Goal: Information Seeking & Learning: Learn about a topic

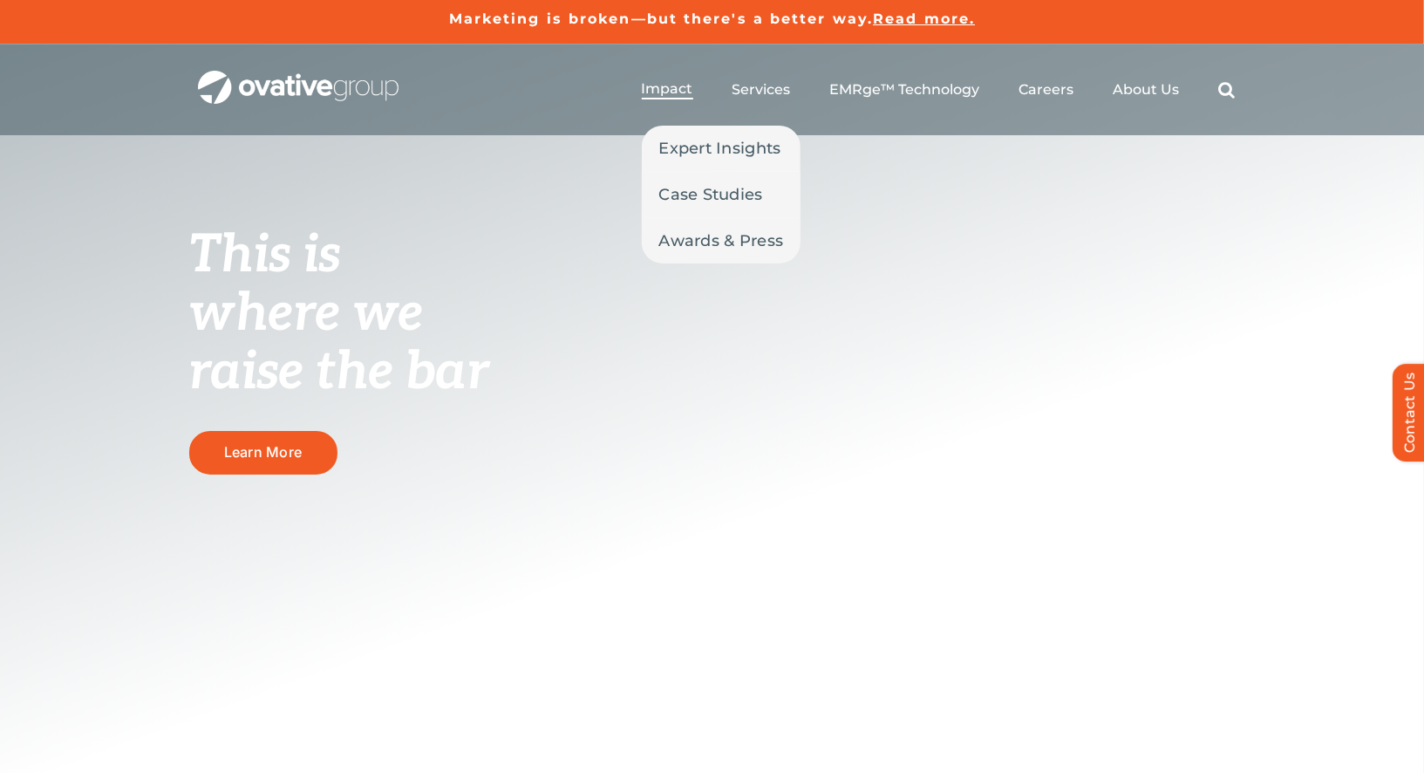
click at [676, 91] on span "Impact" at bounding box center [667, 88] width 51 height 17
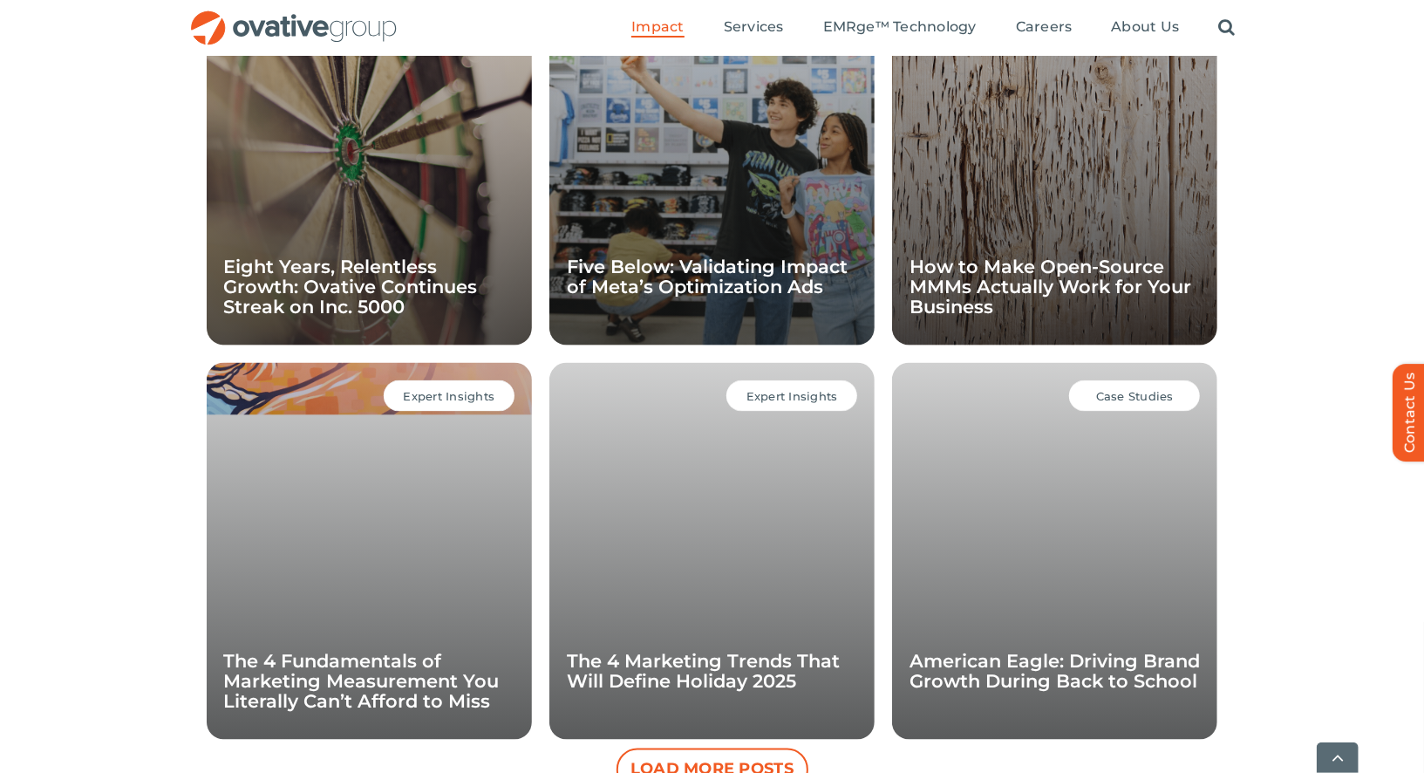
scroll to position [1511, 0]
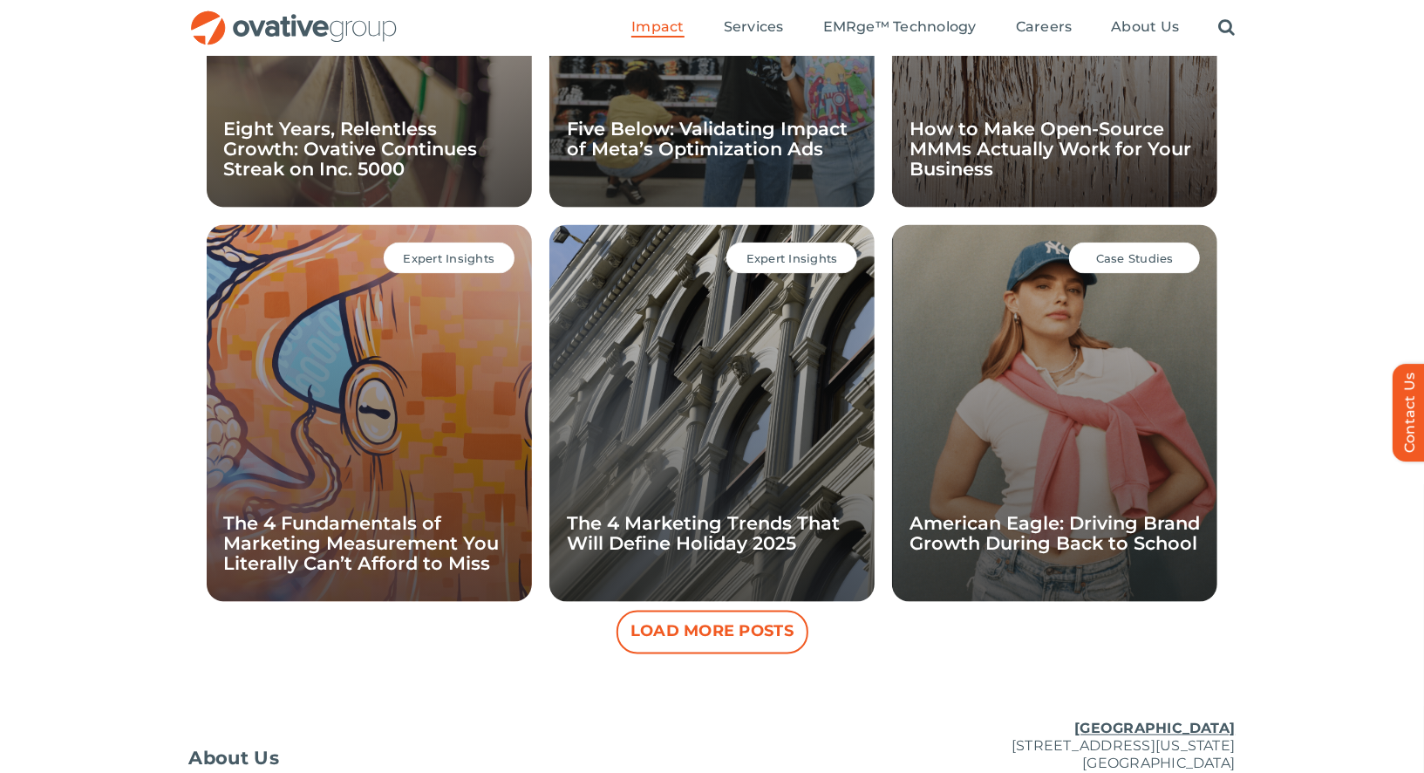
click at [680, 626] on button "Load More Posts" at bounding box center [713, 633] width 192 height 44
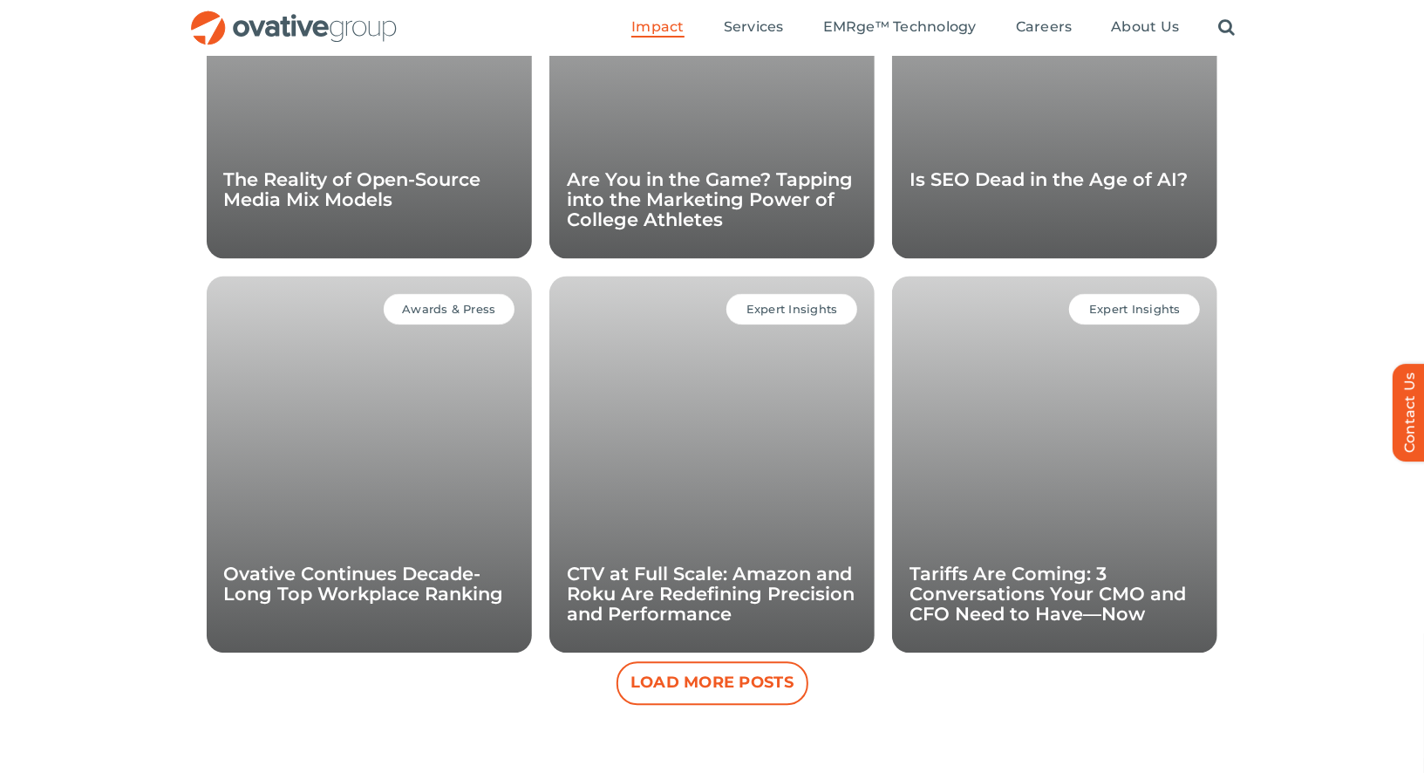
scroll to position [2247, 0]
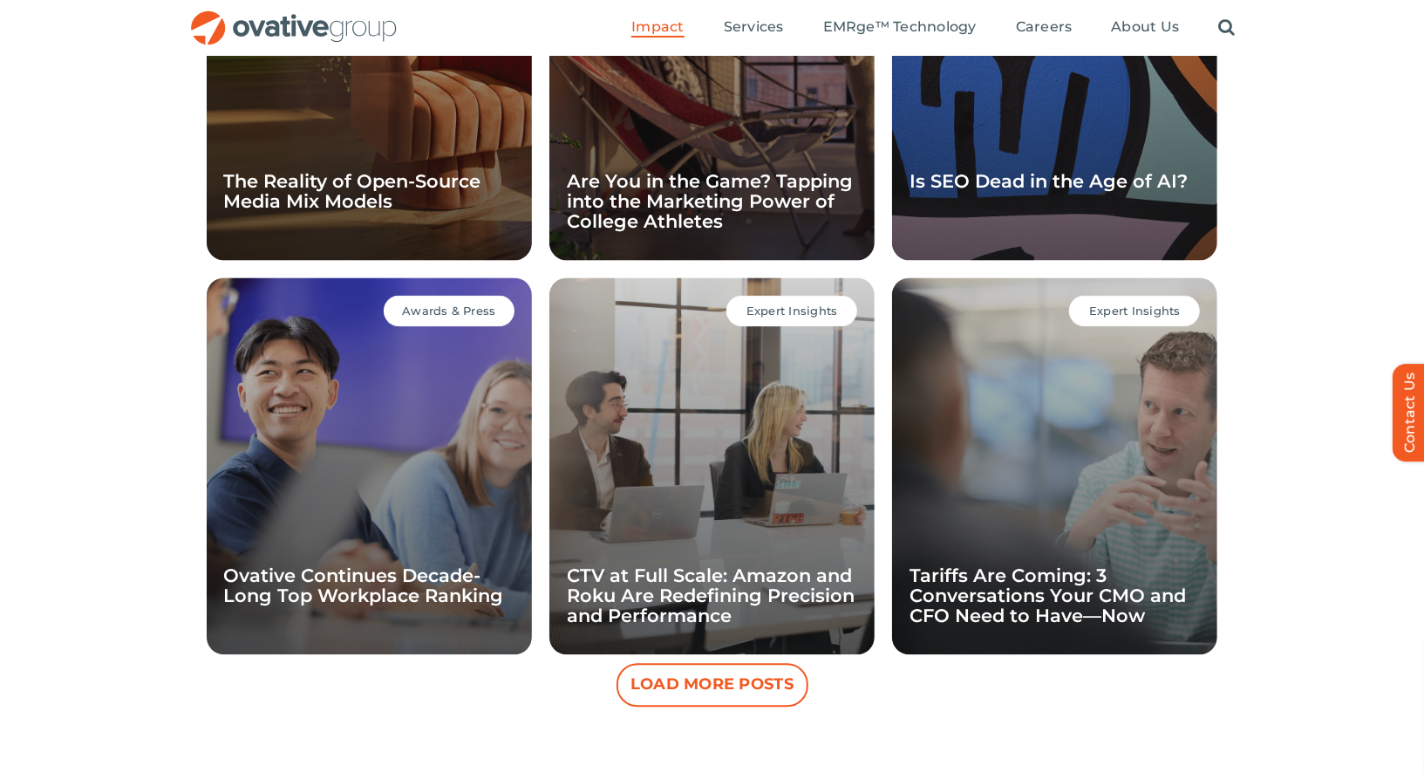
click at [675, 679] on button "Load More Posts" at bounding box center [713, 685] width 192 height 44
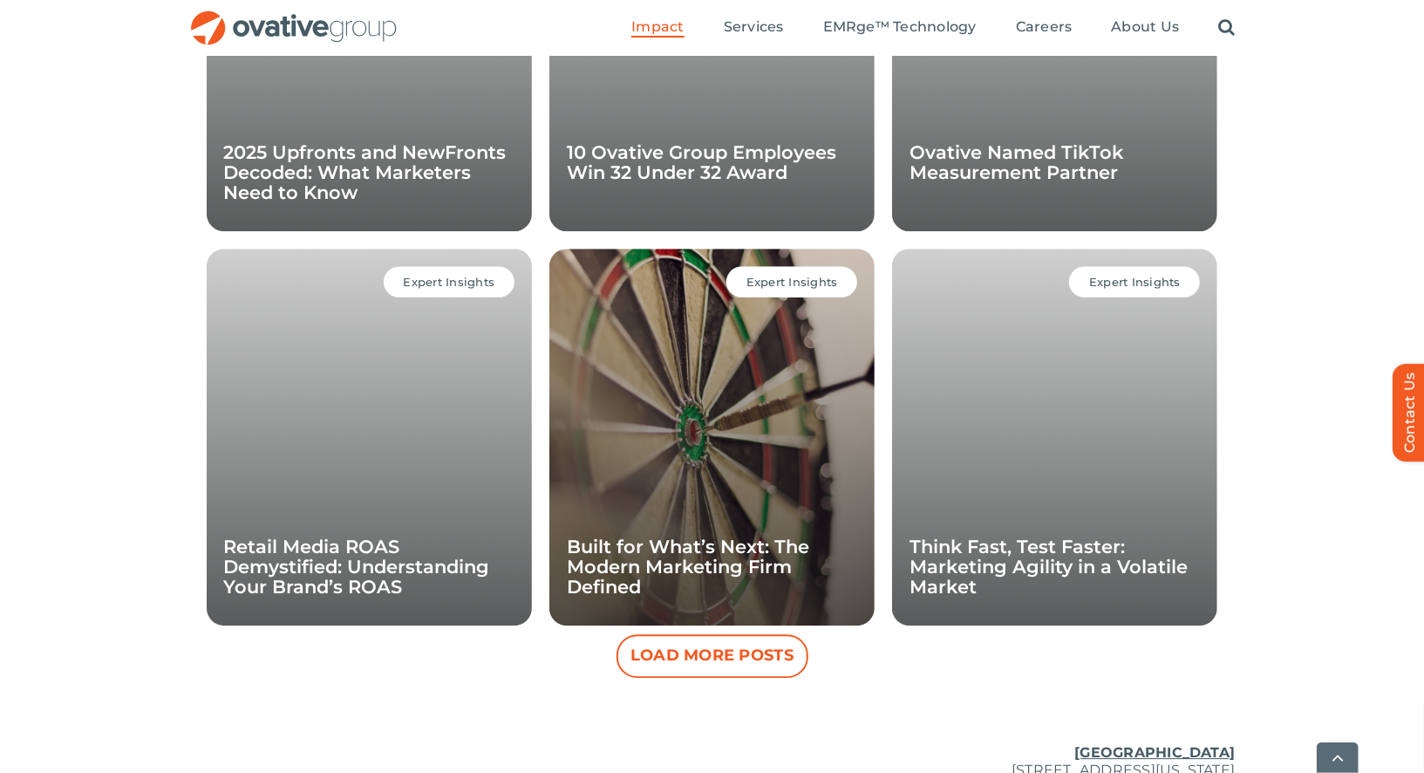
scroll to position [3075, 0]
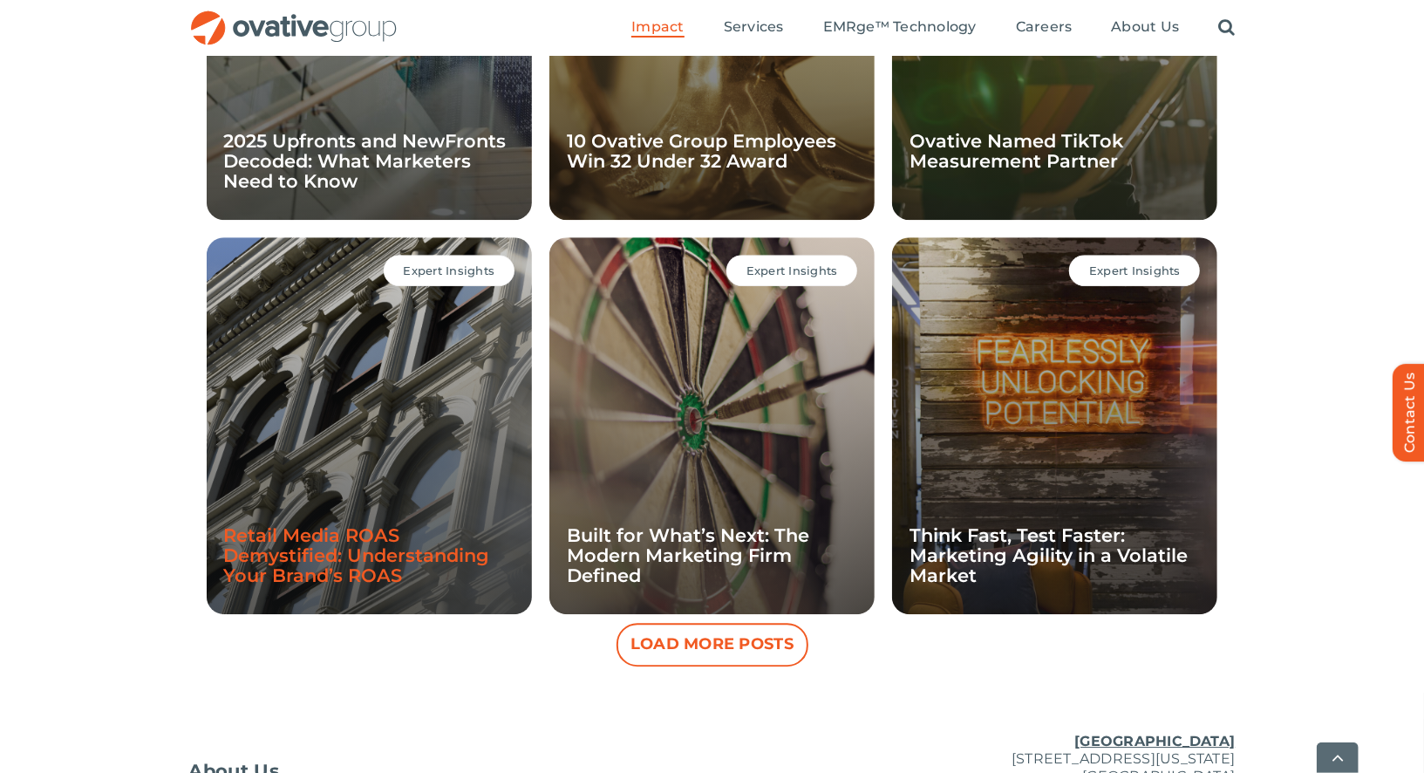
click at [390, 542] on link "Retail Media ROAS Demystified: Understanding Your Brand’s ROAS" at bounding box center [357, 555] width 266 height 62
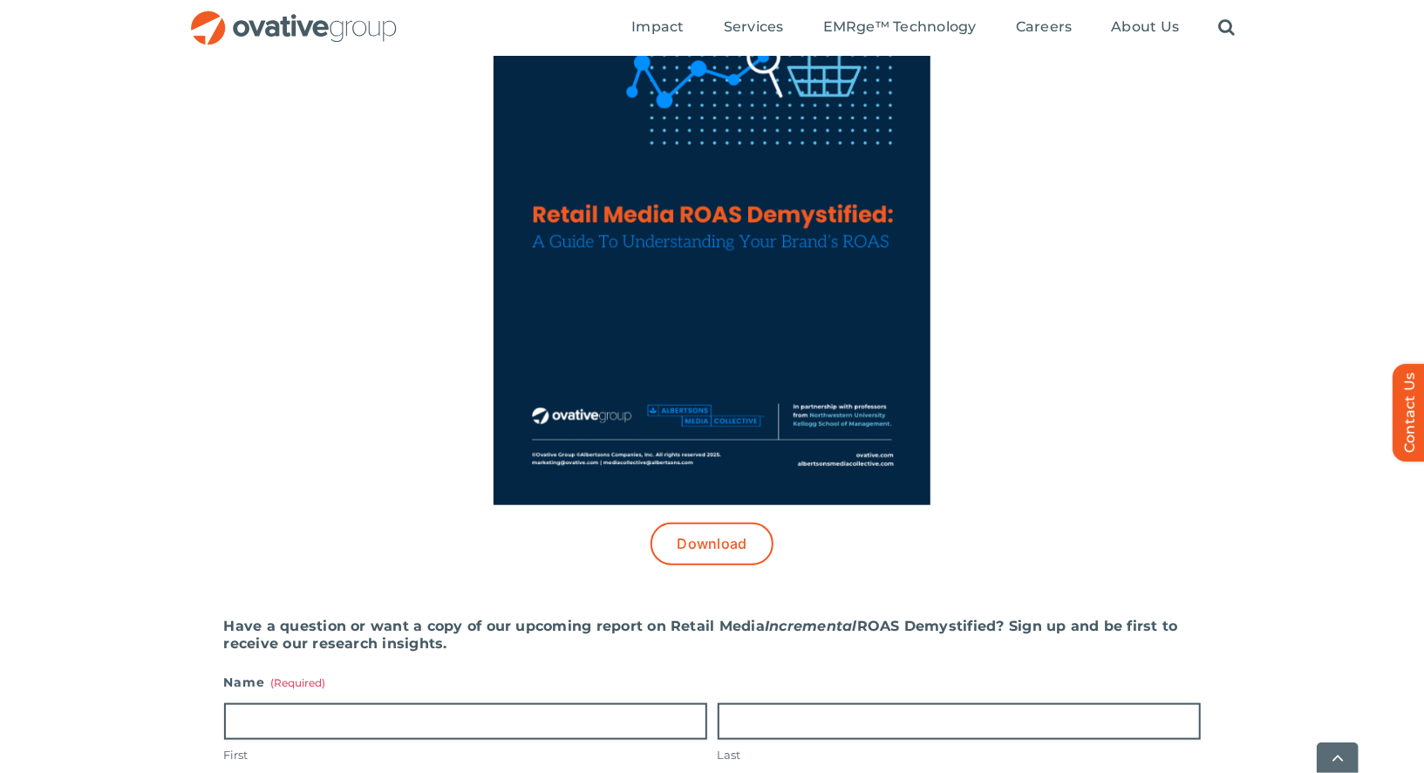
scroll to position [856, 0]
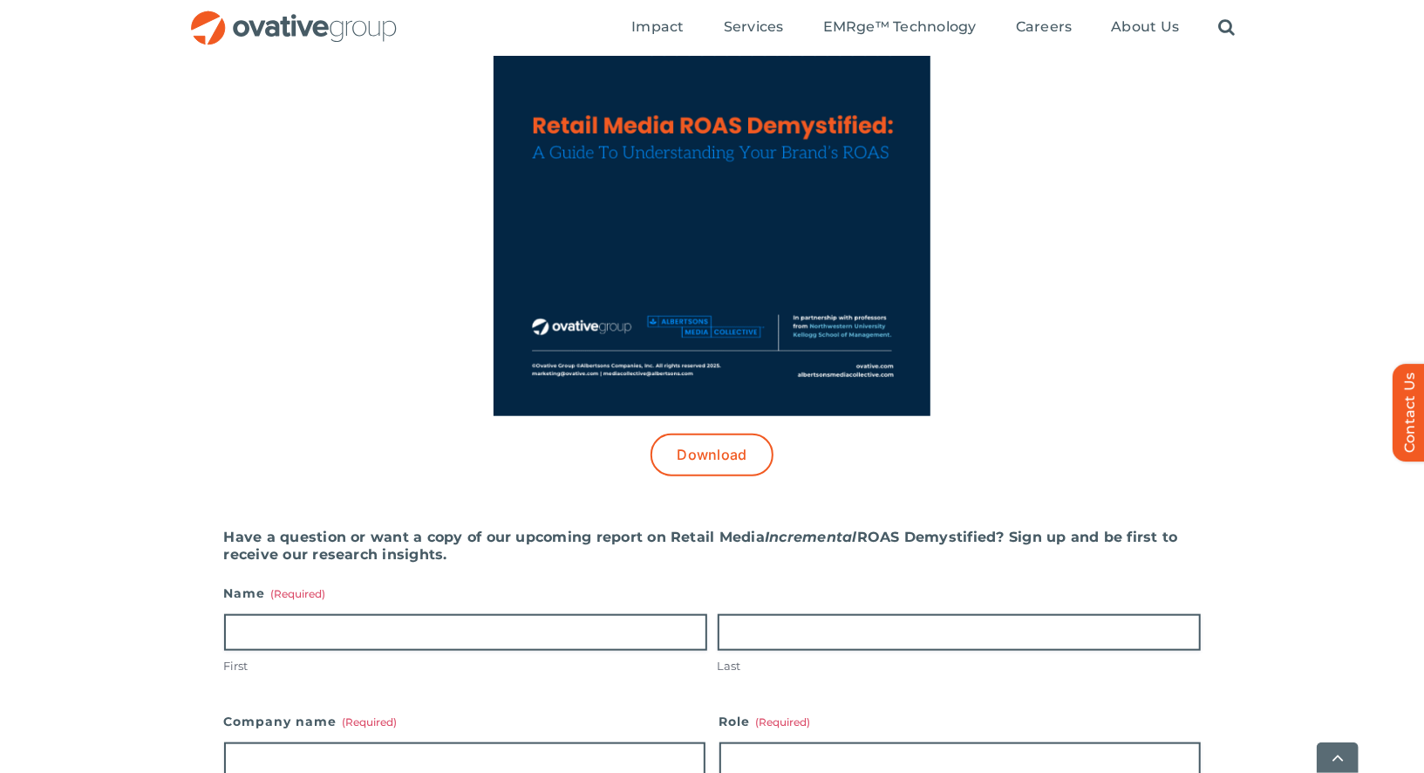
click at [815, 331] on img at bounding box center [712, 133] width 437 height 565
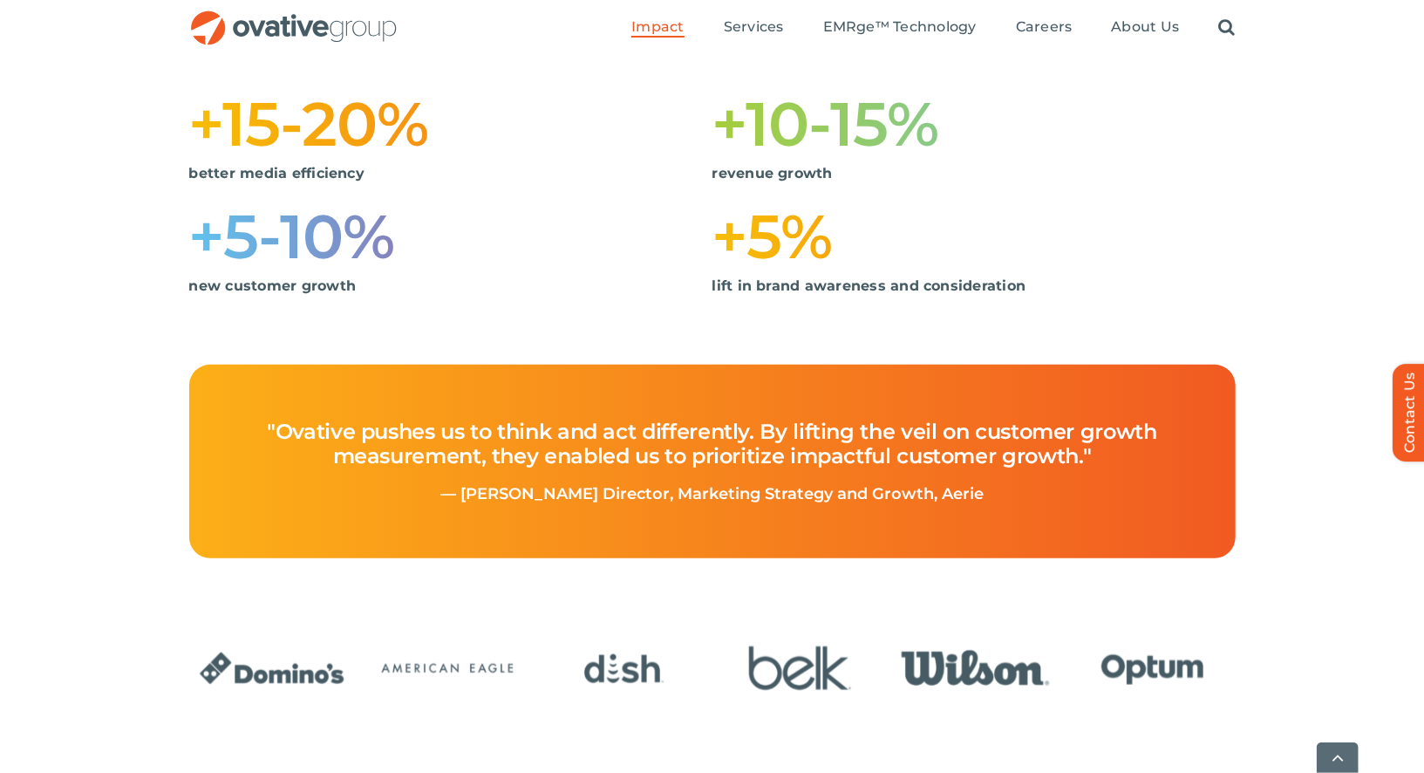
scroll to position [1746, 0]
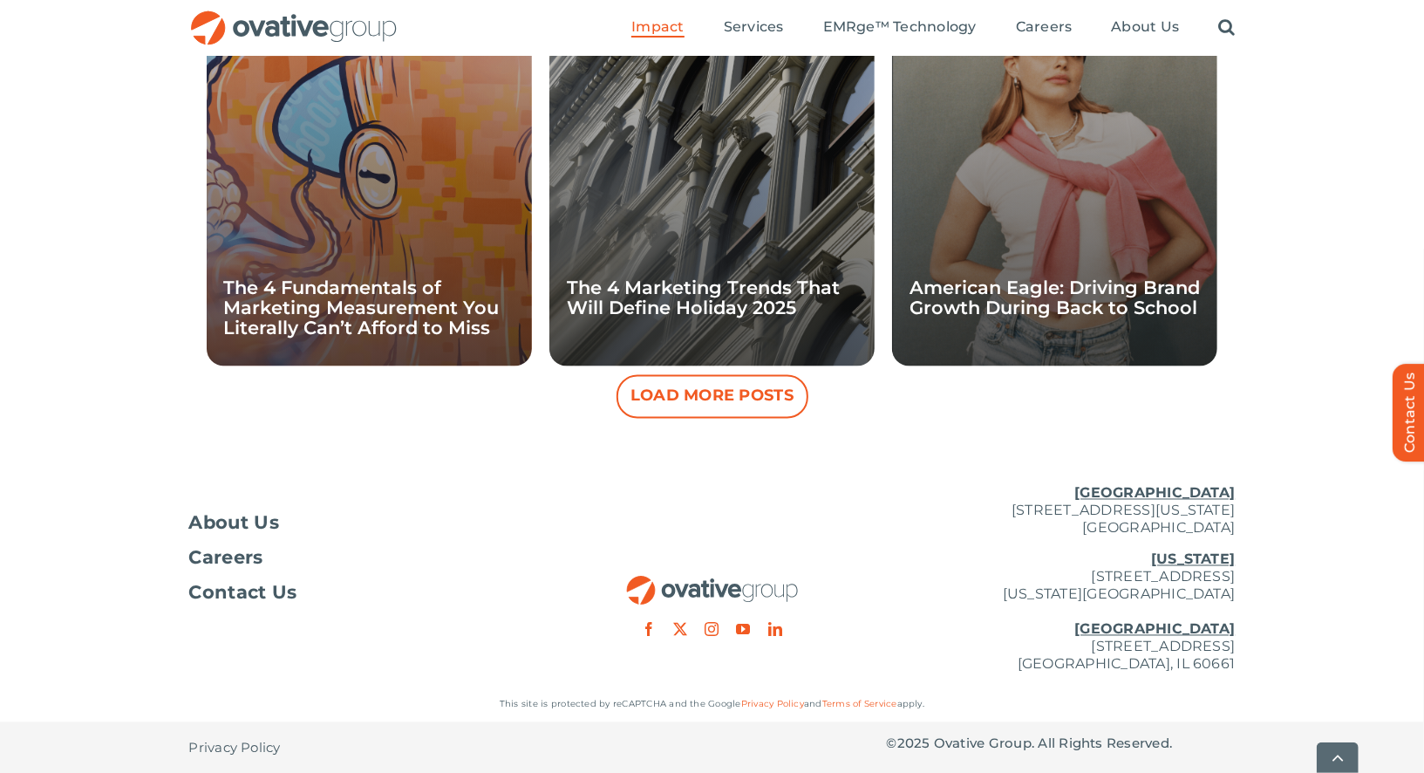
click at [687, 410] on button "Load More Posts" at bounding box center [713, 397] width 192 height 44
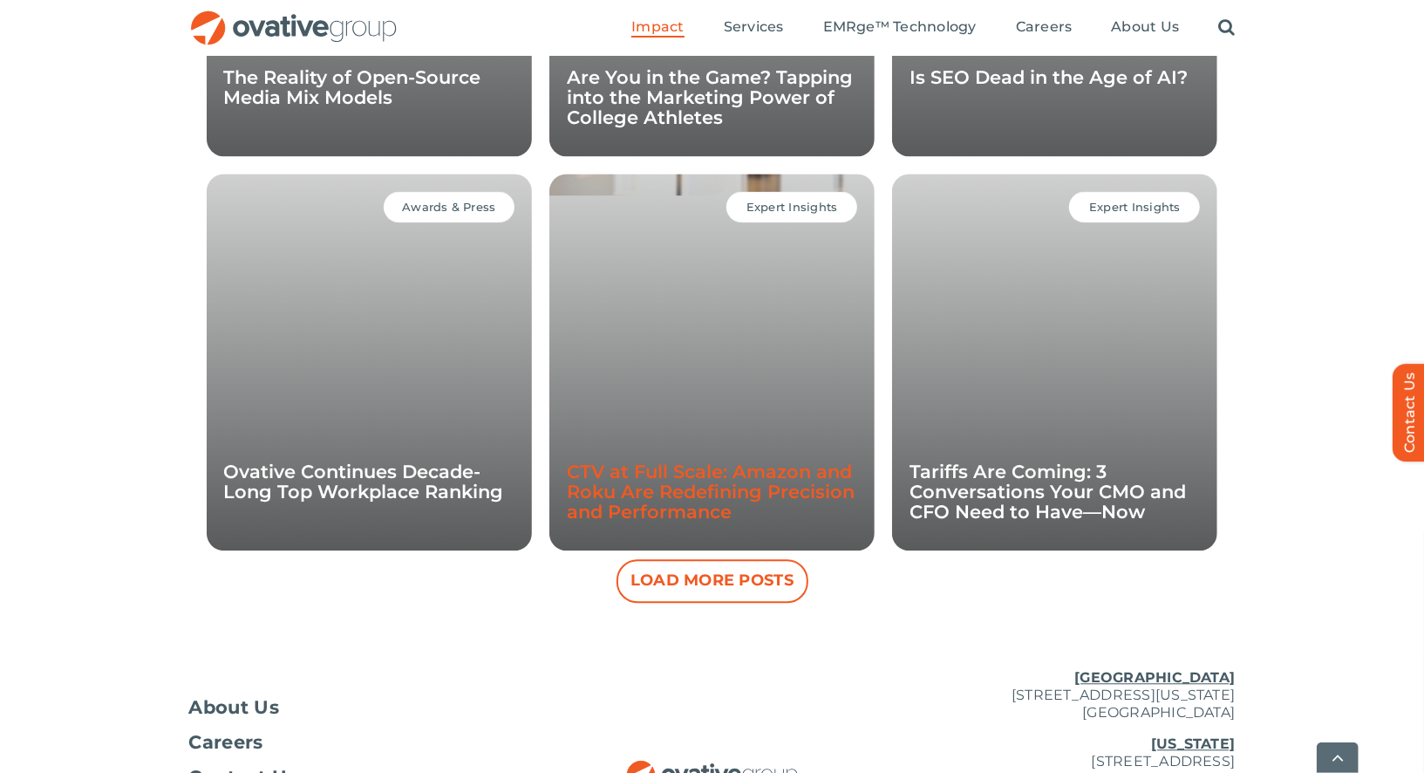
scroll to position [2389, 0]
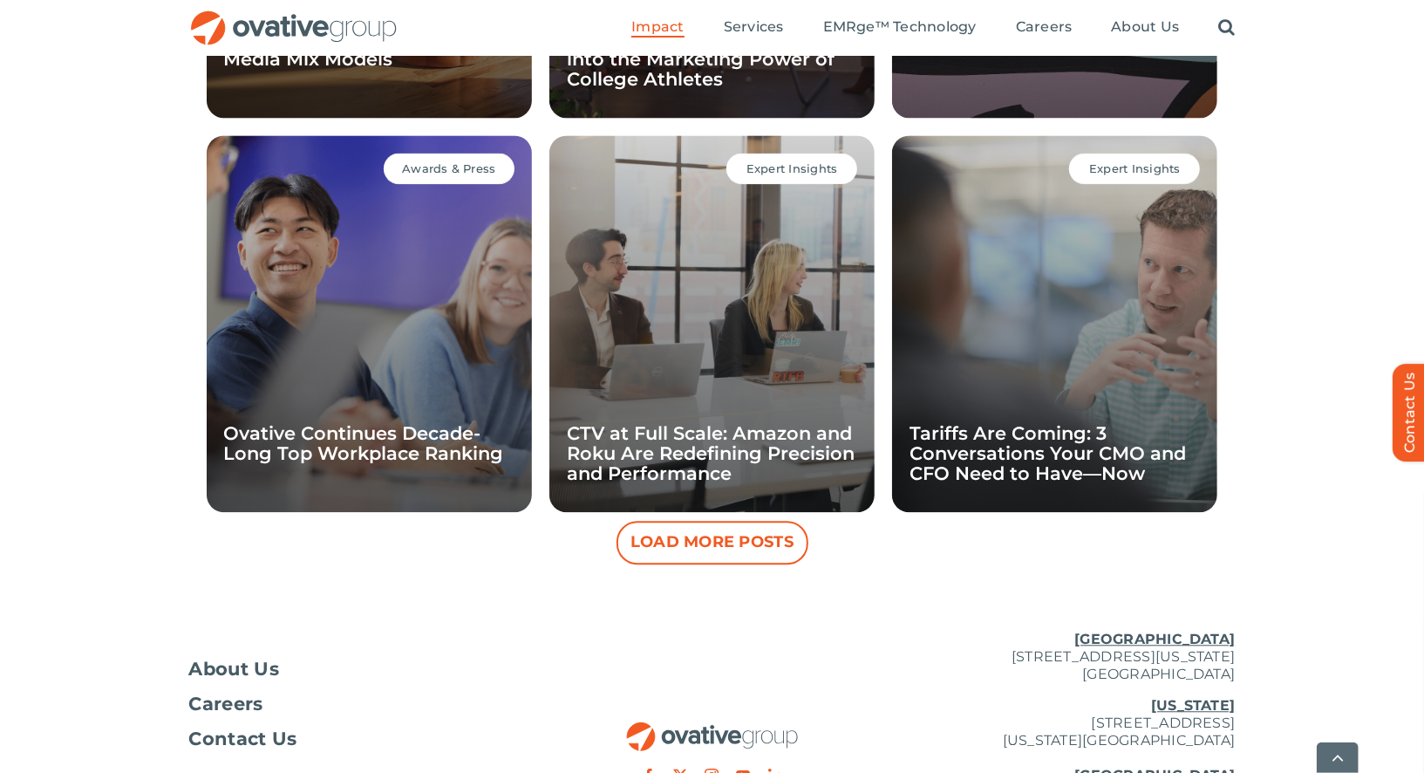
click at [679, 538] on button "Load More Posts" at bounding box center [713, 543] width 192 height 44
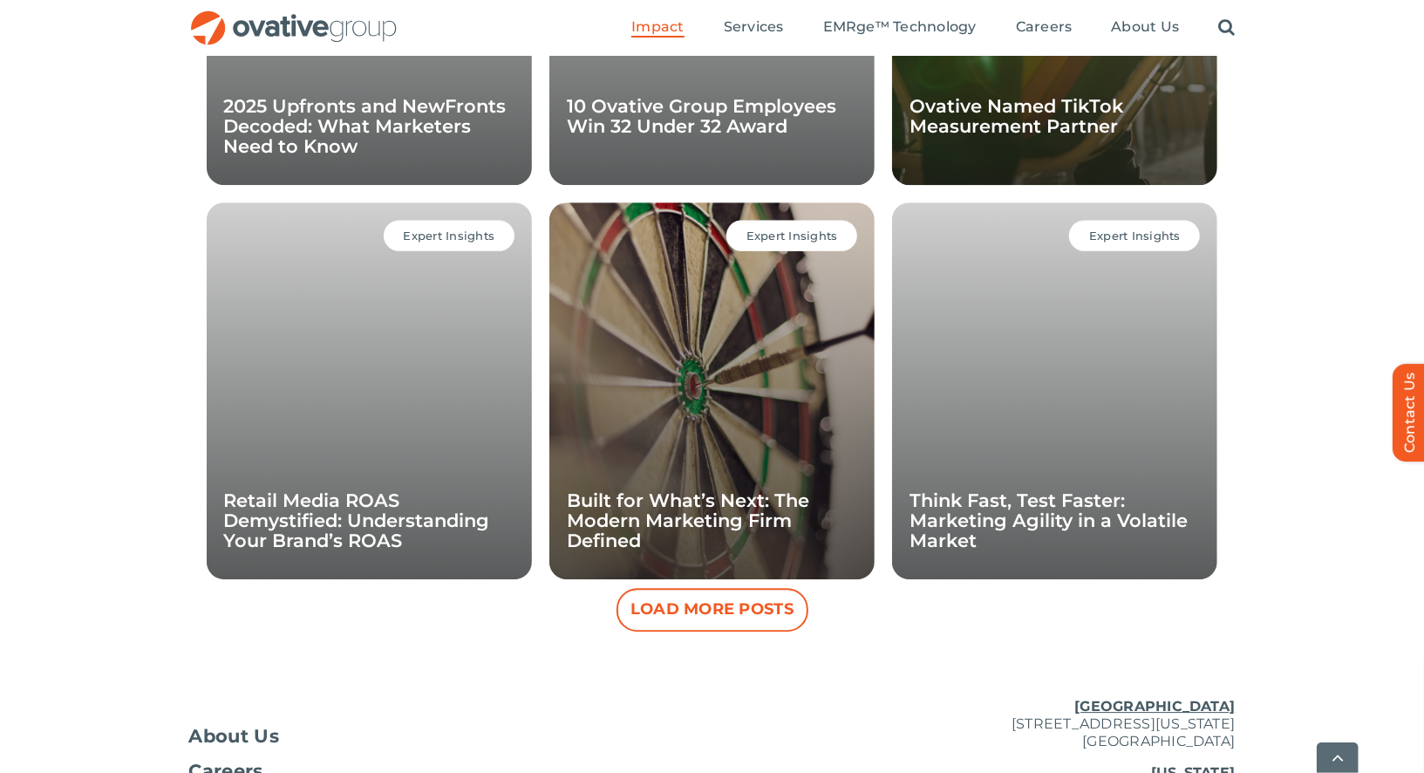
scroll to position [3165, 0]
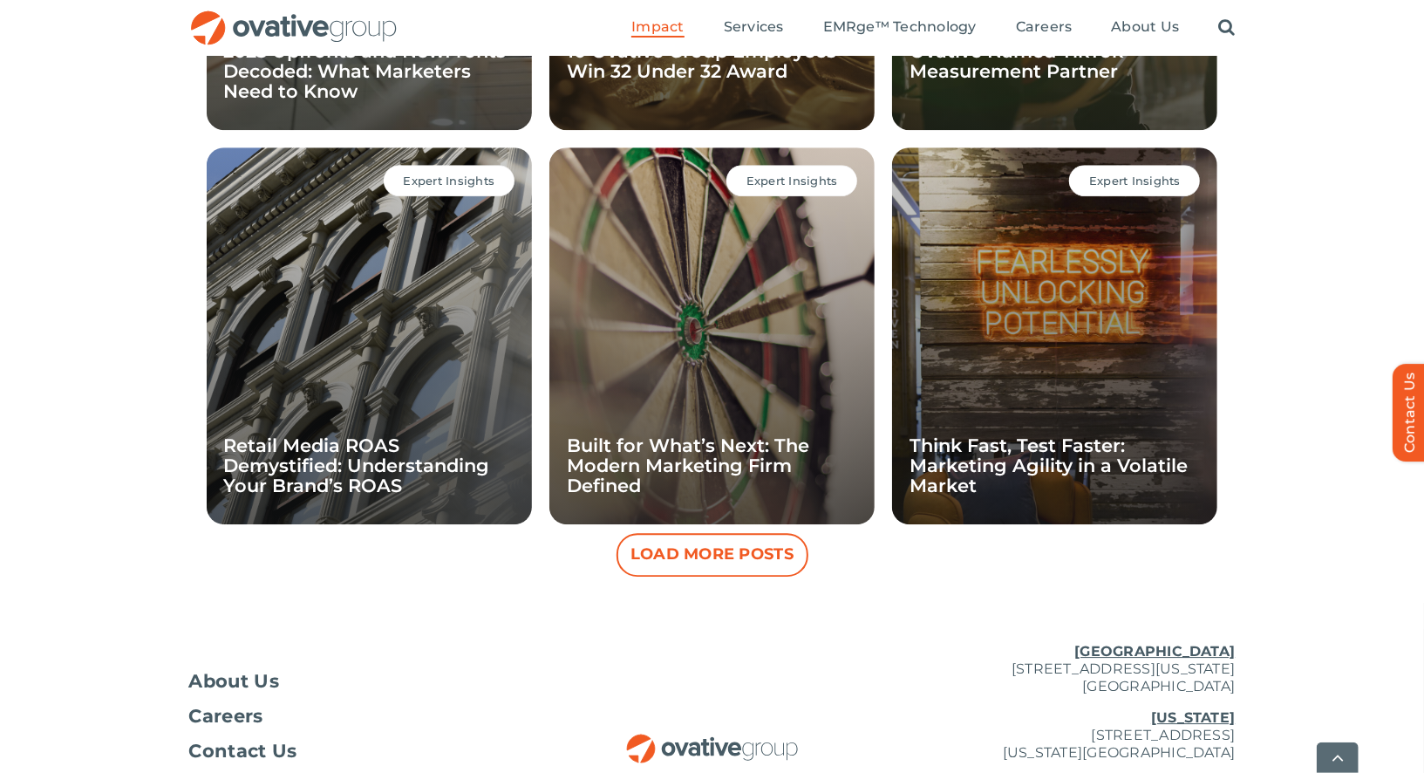
click at [707, 556] on button "Load More Posts" at bounding box center [713, 555] width 192 height 44
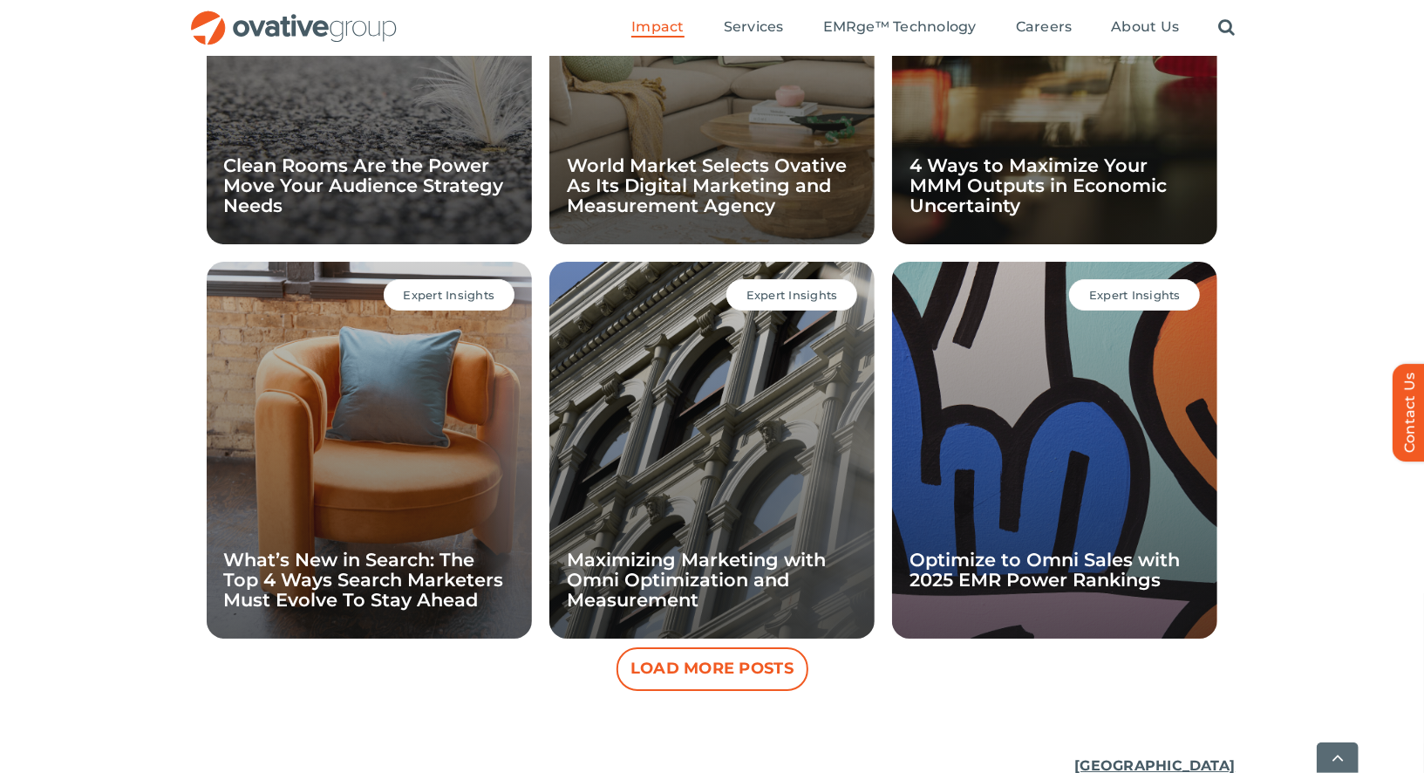
scroll to position [3845, 0]
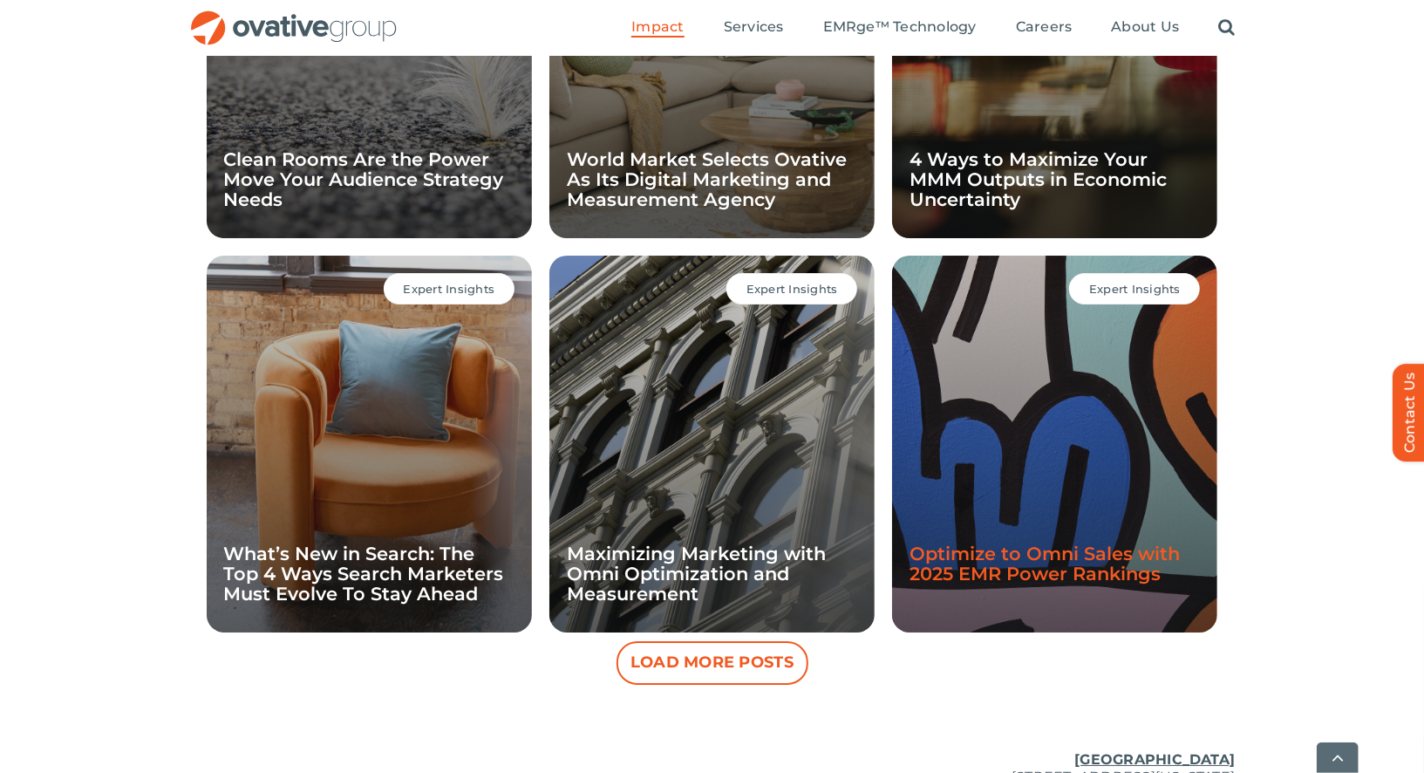
click at [1061, 559] on link "Optimize to Omni Sales with 2025 EMR Power Rankings" at bounding box center [1045, 563] width 270 height 42
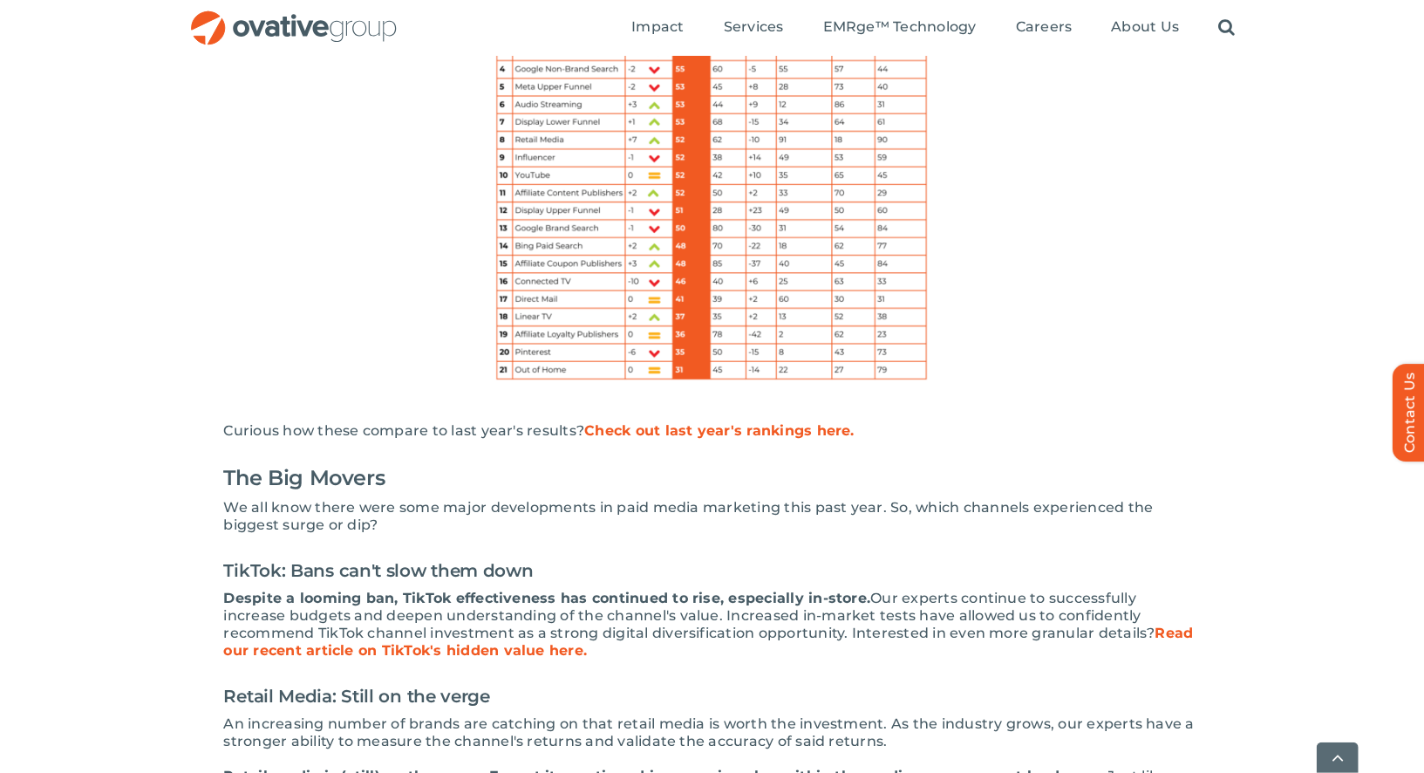
scroll to position [1177, 0]
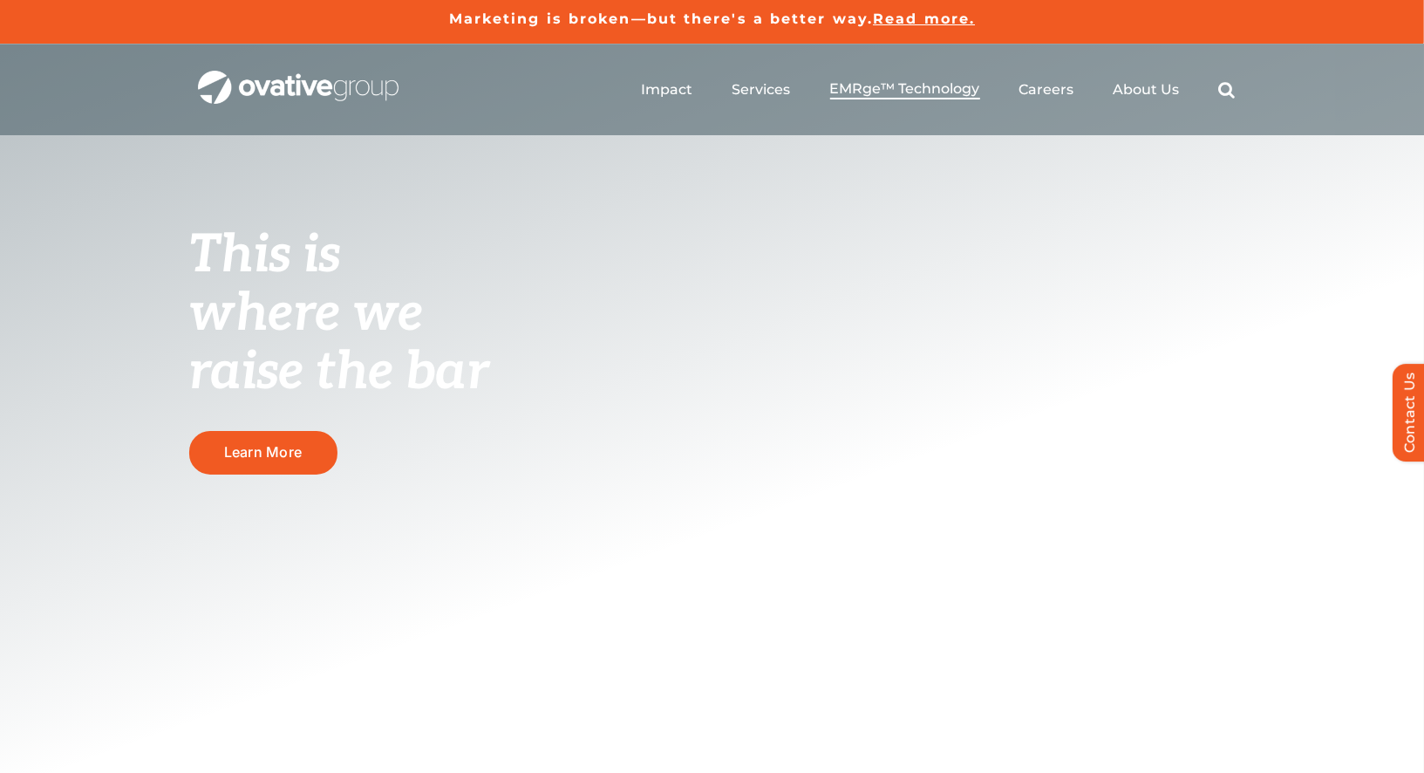
click at [883, 86] on span "EMRge™ Technology" at bounding box center [905, 88] width 150 height 17
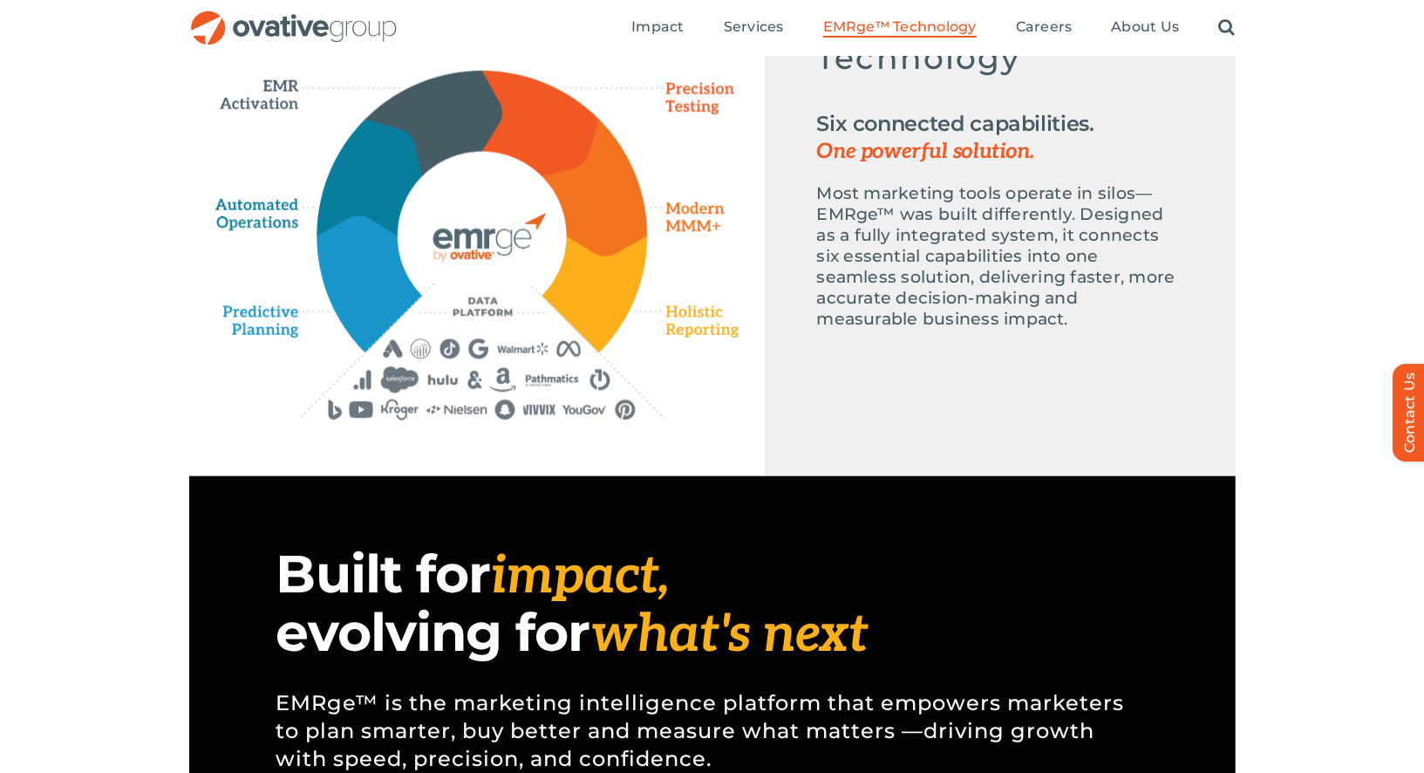
scroll to position [750, 0]
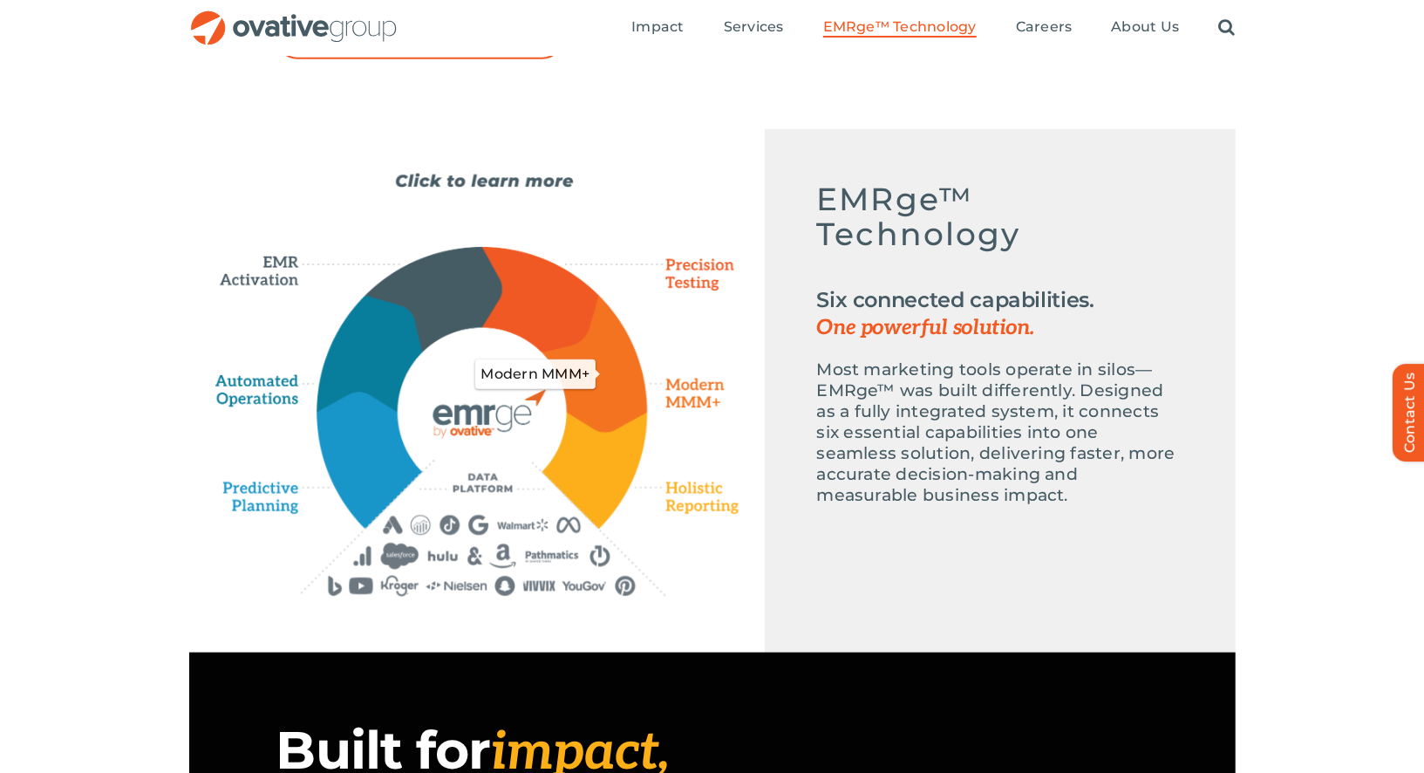
click at [596, 361] on icon "Modern MMM+" at bounding box center [595, 363] width 105 height 137
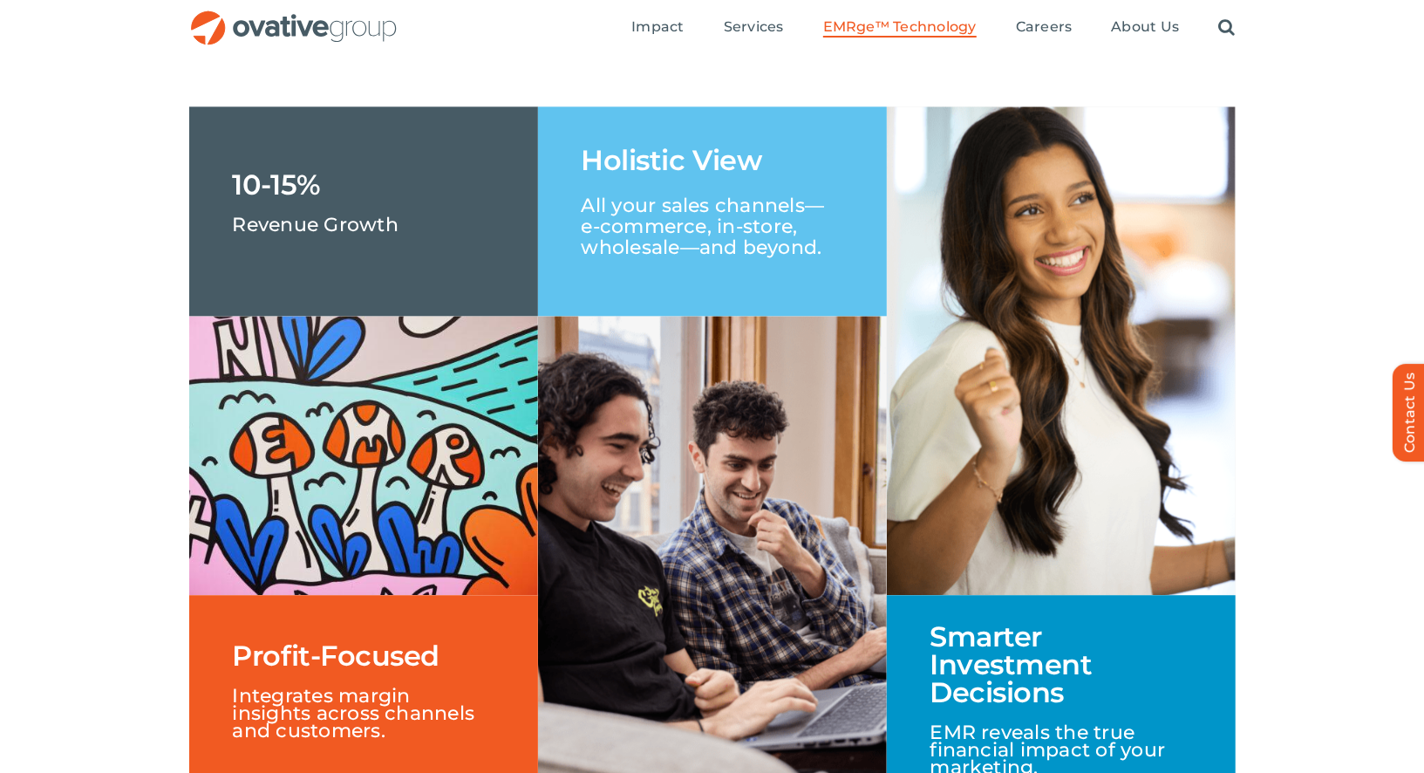
scroll to position [2615, 0]
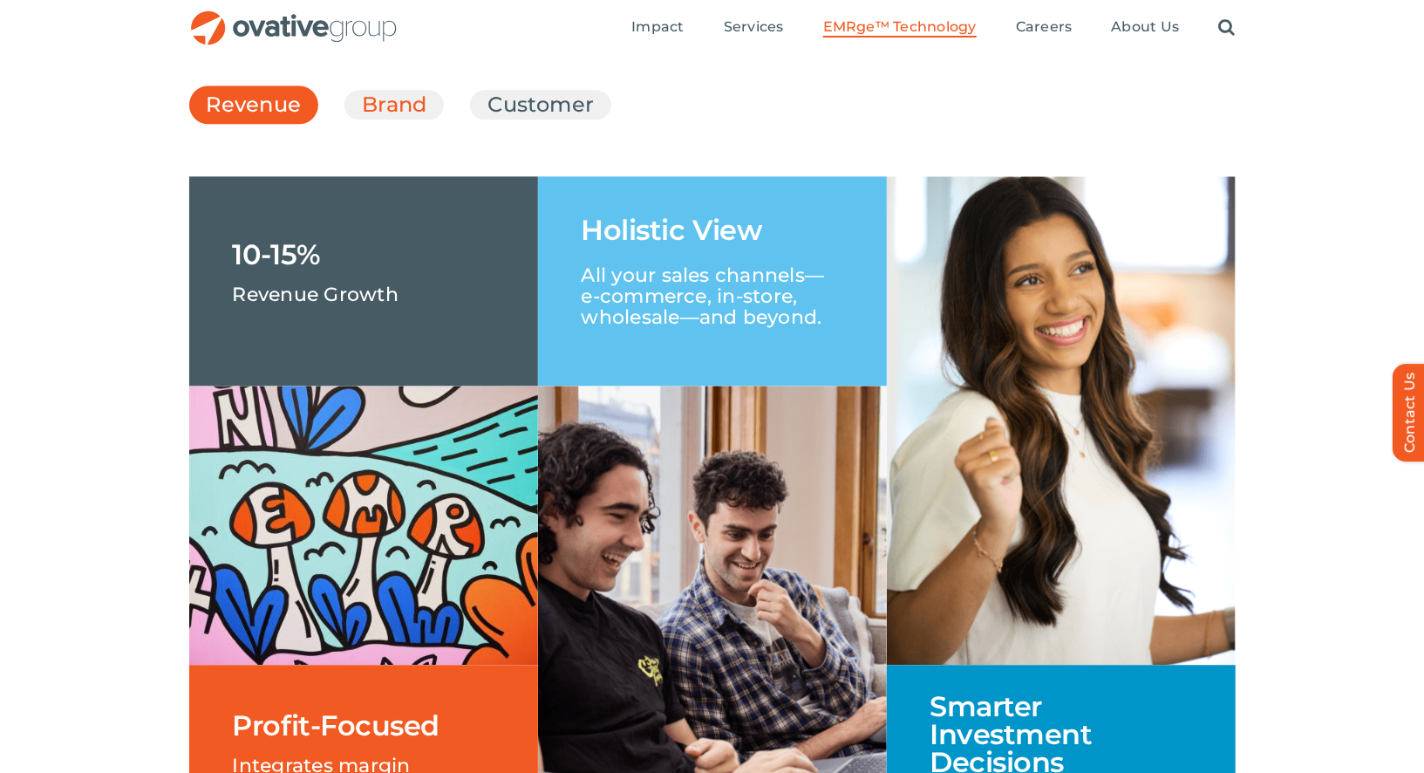
click at [374, 119] on link "Brand" at bounding box center [394, 105] width 65 height 30
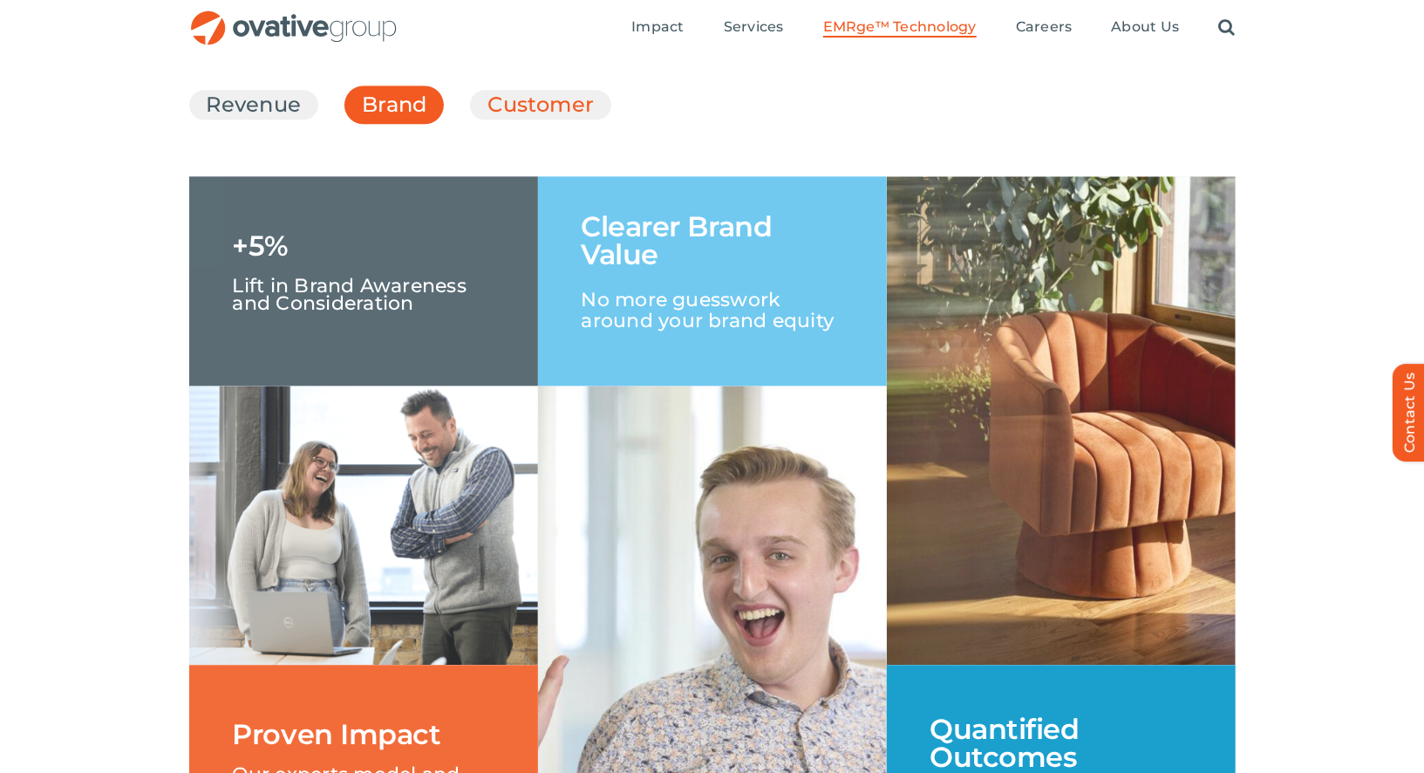
click at [546, 119] on link "Customer" at bounding box center [541, 105] width 106 height 30
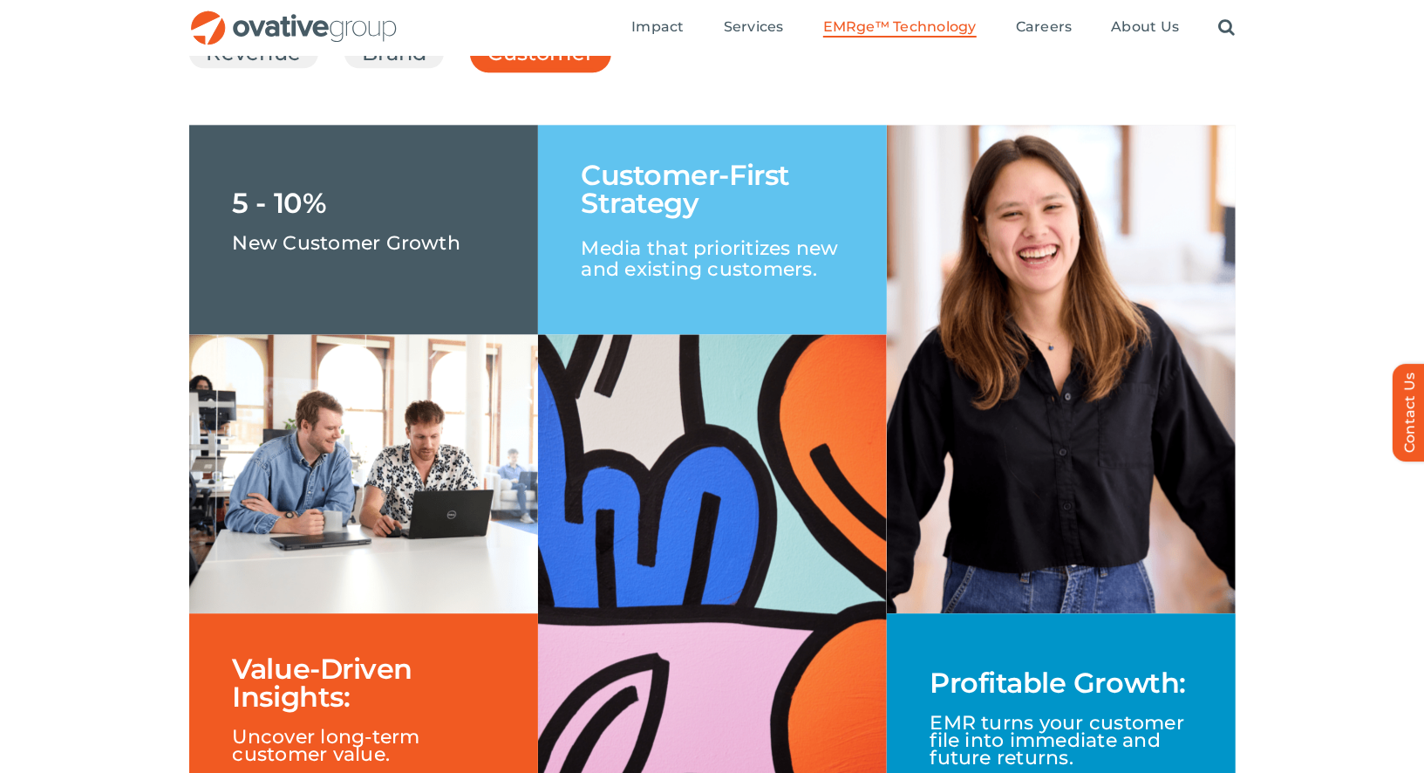
scroll to position [2555, 0]
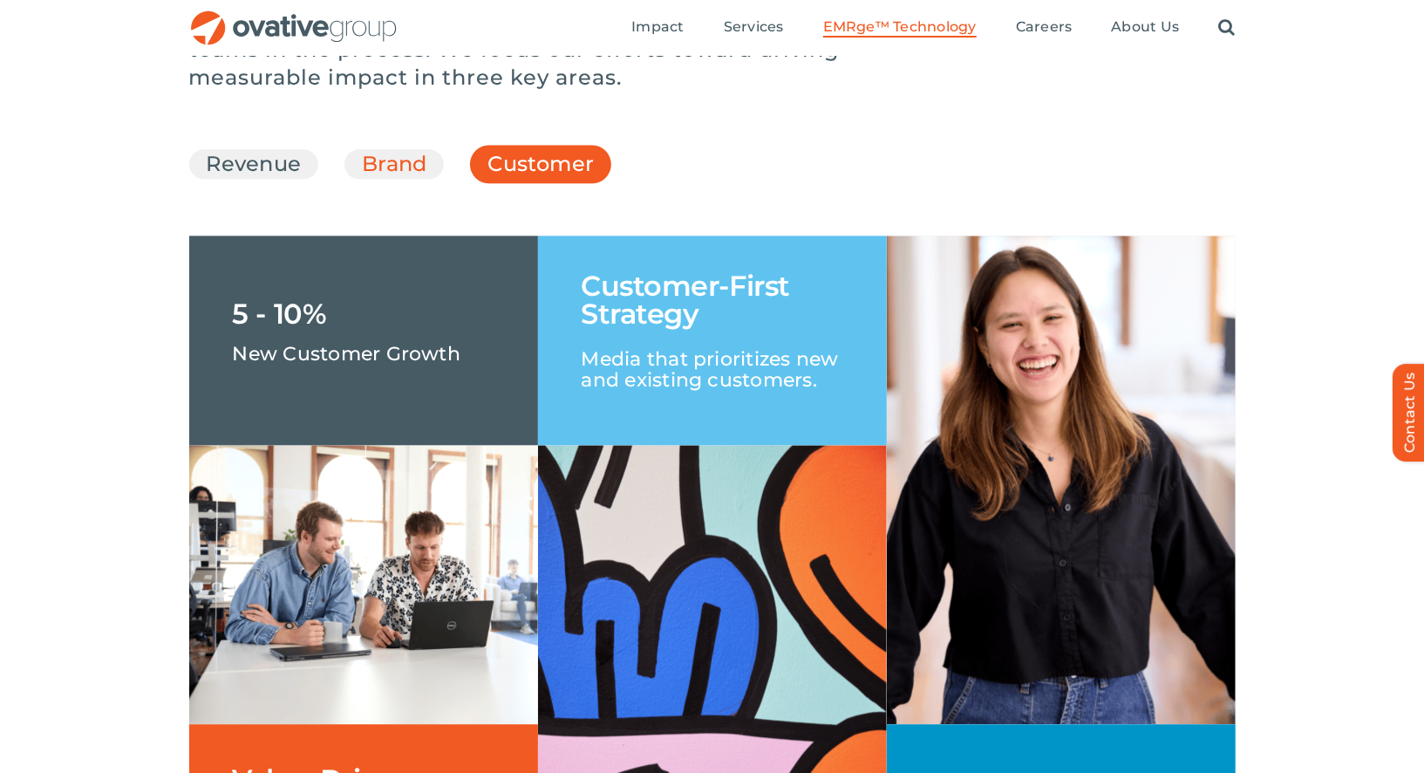
click at [392, 179] on link "Brand" at bounding box center [394, 164] width 65 height 30
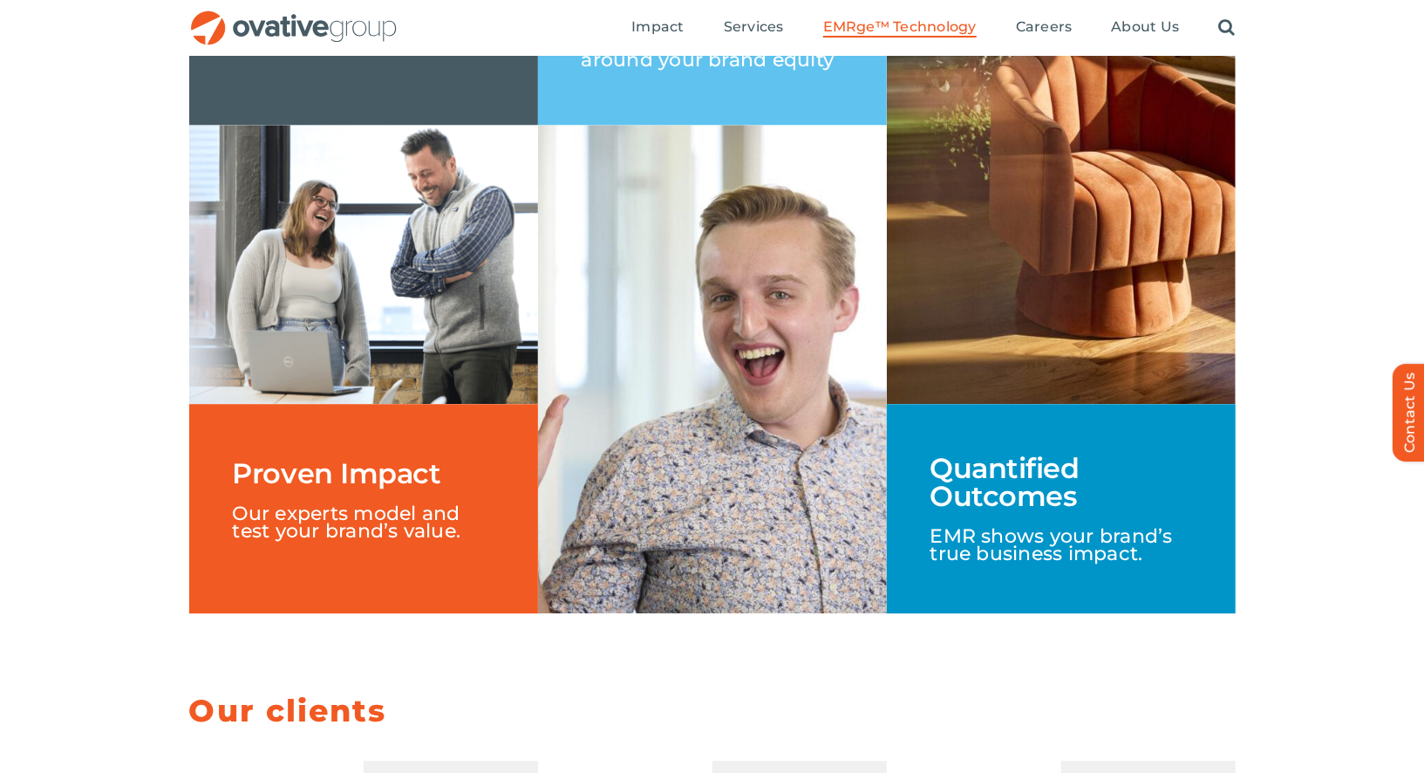
scroll to position [2710, 0]
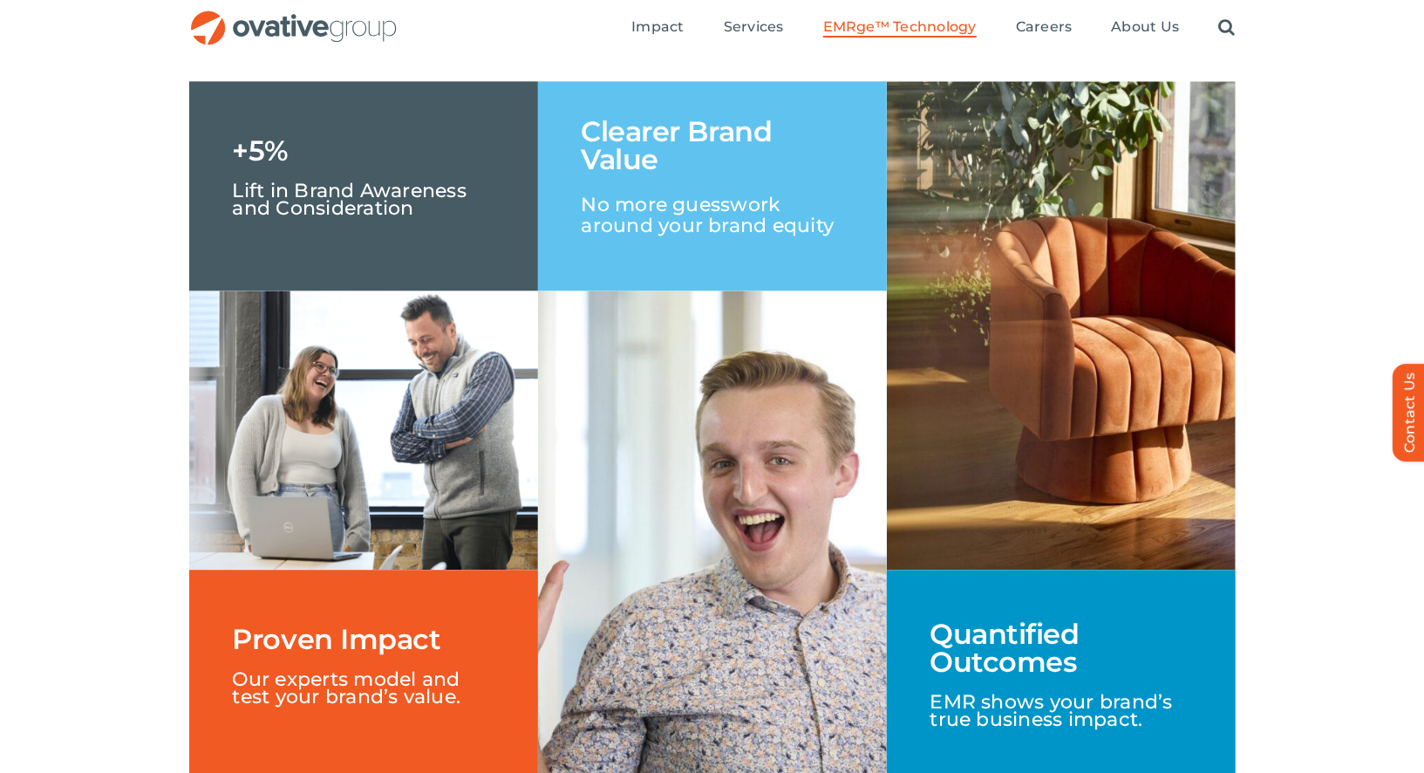
click at [260, 33] on ul "Revenue Brand Customer" at bounding box center [712, 9] width 1047 height 47
click at [260, 24] on link "Revenue" at bounding box center [254, 10] width 95 height 30
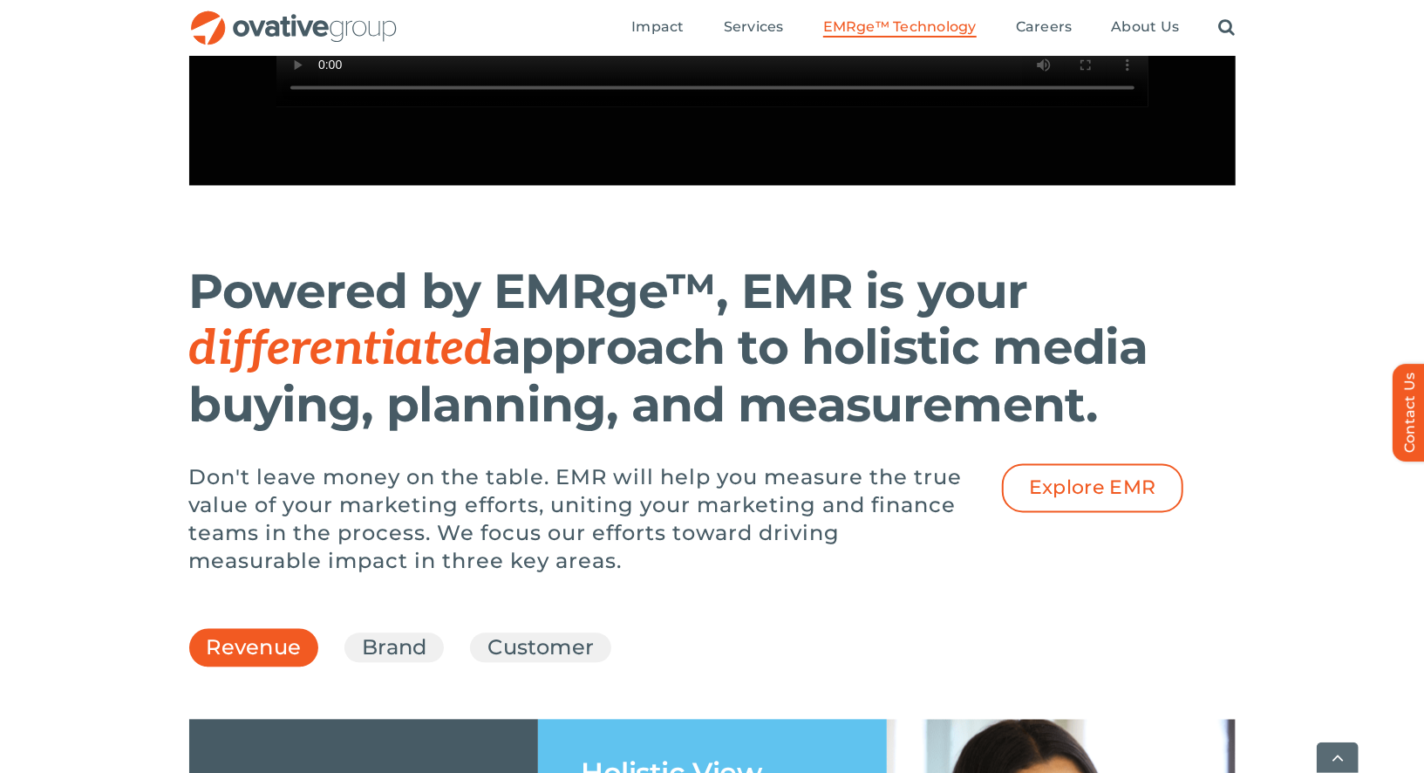
scroll to position [2344, 0]
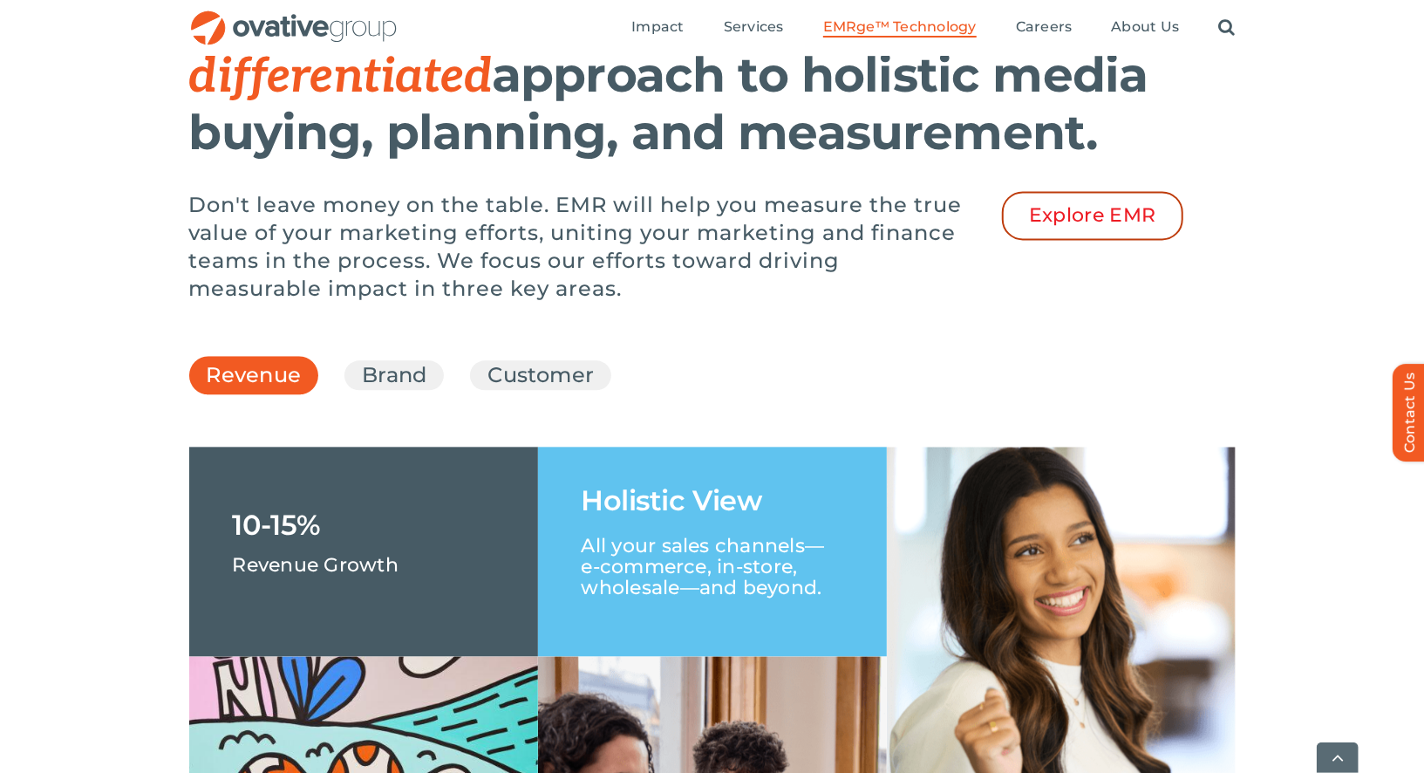
click at [1030, 227] on span "Explore EMR" at bounding box center [1092, 215] width 127 height 23
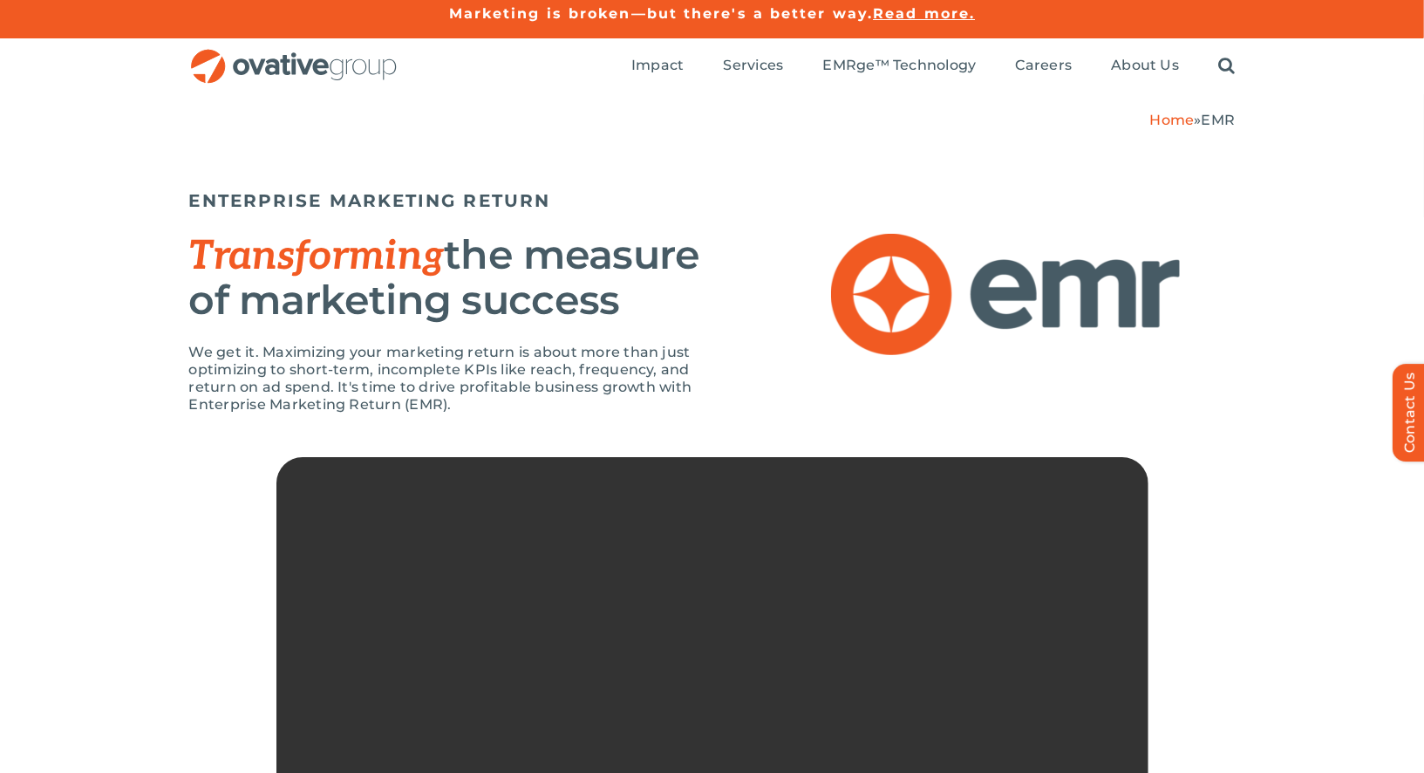
scroll to position [6, 0]
